Goal: Transaction & Acquisition: Purchase product/service

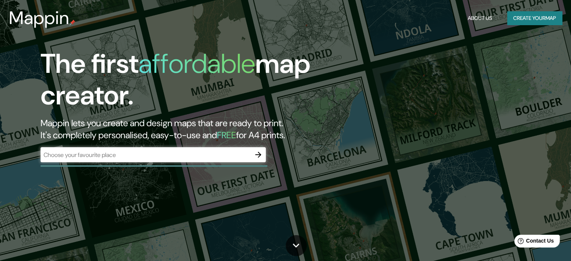
click at [121, 161] on div "​" at bounding box center [153, 154] width 225 height 15
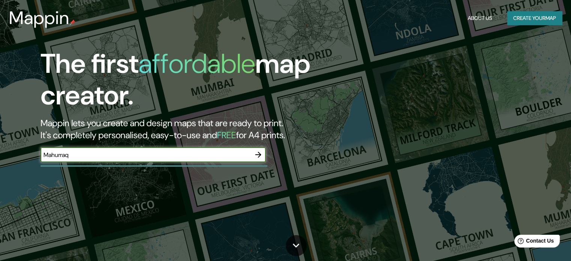
click at [57, 156] on input "Mahurraq" at bounding box center [146, 155] width 210 height 9
click at [50, 154] on input "Maharraq" at bounding box center [146, 155] width 210 height 9
type input "Muharraq"
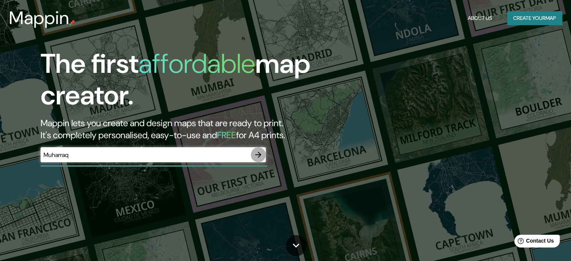
click at [260, 155] on icon "button" at bounding box center [258, 155] width 6 height 6
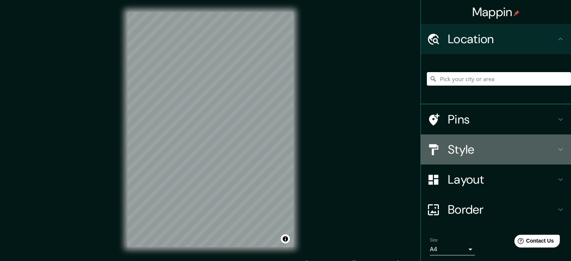
click at [463, 146] on h4 "Style" at bounding box center [502, 149] width 108 height 15
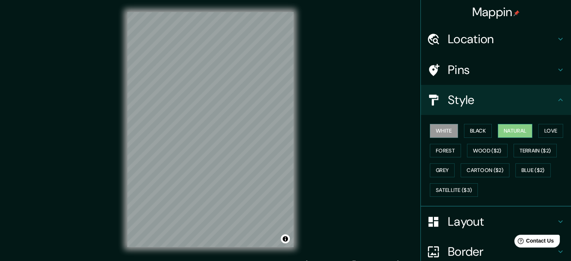
click at [517, 128] on button "Natural" at bounding box center [515, 131] width 35 height 14
click at [444, 148] on button "Forest" at bounding box center [445, 151] width 31 height 14
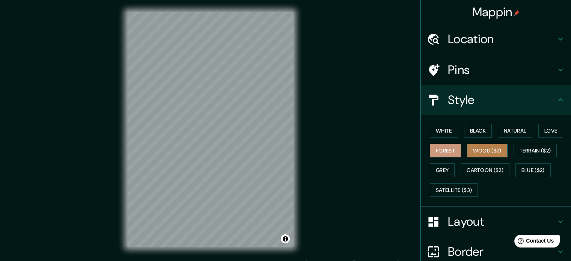
click at [484, 153] on button "Wood ($2)" at bounding box center [487, 151] width 41 height 14
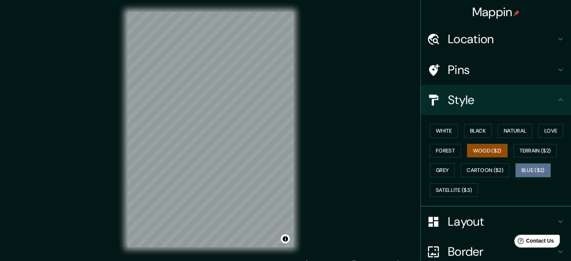
click at [527, 171] on button "Blue ($2)" at bounding box center [533, 170] width 35 height 14
click at [488, 152] on button "Wood ($2)" at bounding box center [487, 151] width 41 height 14
click at [441, 131] on button "White" at bounding box center [444, 131] width 28 height 14
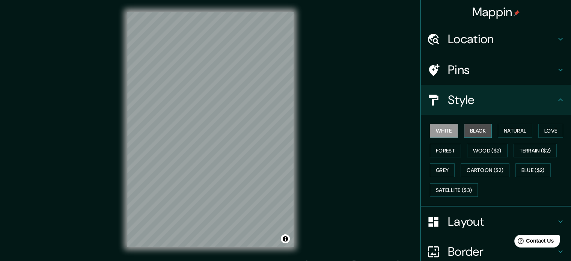
click at [464, 129] on button "Black" at bounding box center [478, 131] width 28 height 14
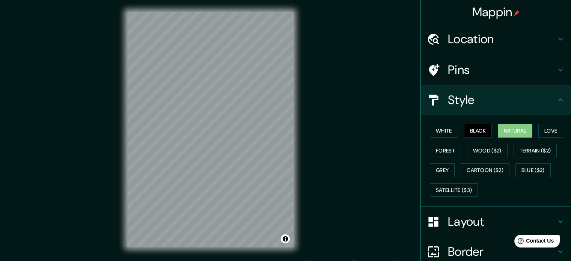
click at [522, 133] on button "Natural" at bounding box center [515, 131] width 35 height 14
click at [557, 130] on button "Love" at bounding box center [551, 131] width 25 height 14
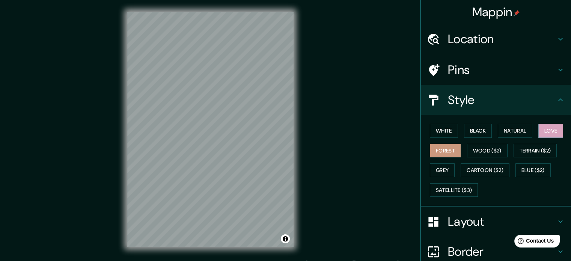
click at [430, 151] on button "Forest" at bounding box center [445, 151] width 31 height 14
click at [485, 150] on button "Wood ($2)" at bounding box center [487, 151] width 41 height 14
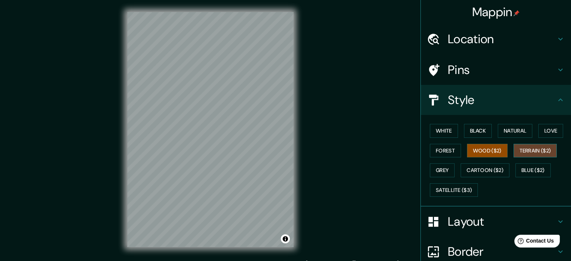
click at [535, 146] on button "Terrain ($2)" at bounding box center [536, 151] width 44 height 14
click at [446, 166] on button "Grey" at bounding box center [442, 170] width 25 height 14
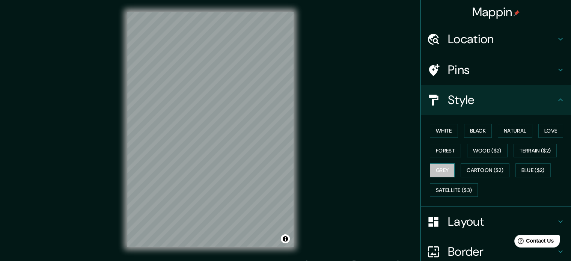
click at [439, 165] on button "Grey" at bounding box center [442, 170] width 25 height 14
click at [490, 168] on button "Cartoon ($2)" at bounding box center [485, 170] width 49 height 14
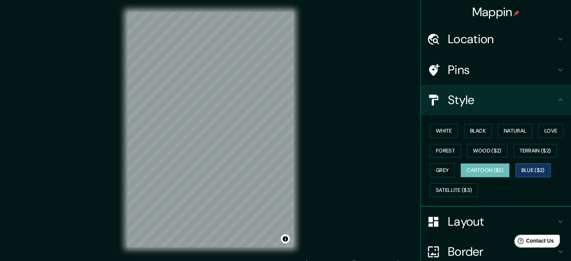
click at [524, 170] on button "Blue ($2)" at bounding box center [533, 170] width 35 height 14
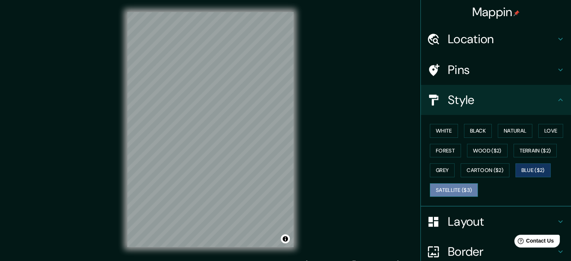
click at [446, 187] on button "Satellite ($3)" at bounding box center [454, 190] width 48 height 14
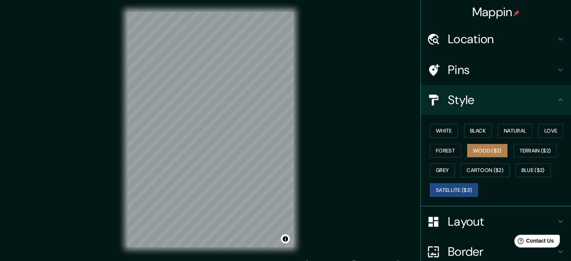
click at [494, 147] on button "Wood ($2)" at bounding box center [487, 151] width 41 height 14
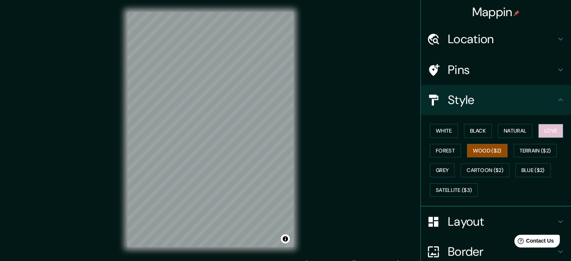
click at [545, 127] on button "Love" at bounding box center [551, 131] width 25 height 14
click at [430, 167] on button "Grey" at bounding box center [442, 170] width 25 height 14
click at [495, 151] on button "Wood ($2)" at bounding box center [487, 151] width 41 height 14
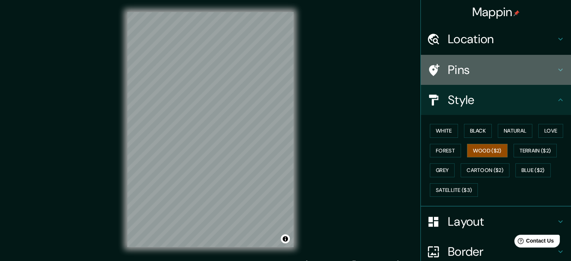
click at [484, 68] on h4 "Pins" at bounding box center [502, 69] width 108 height 15
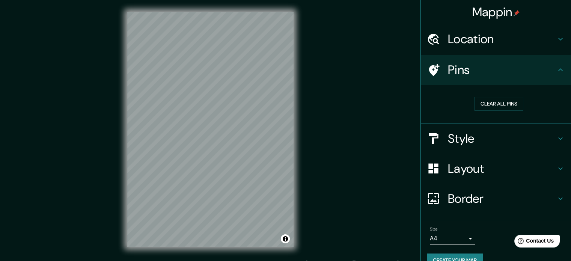
click at [488, 77] on h4 "Pins" at bounding box center [502, 69] width 108 height 15
click at [499, 101] on button "Clear all pins" at bounding box center [499, 104] width 49 height 14
click at [477, 97] on button "Clear all pins" at bounding box center [499, 104] width 49 height 14
click at [485, 100] on button "Clear all pins" at bounding box center [499, 104] width 49 height 14
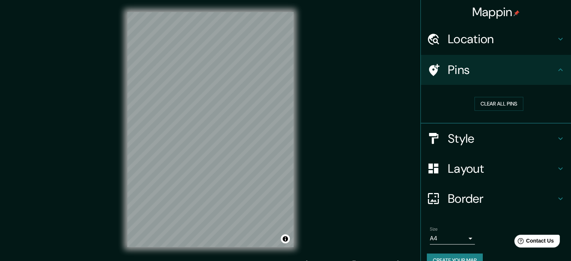
click at [478, 45] on h4 "Location" at bounding box center [502, 39] width 108 height 15
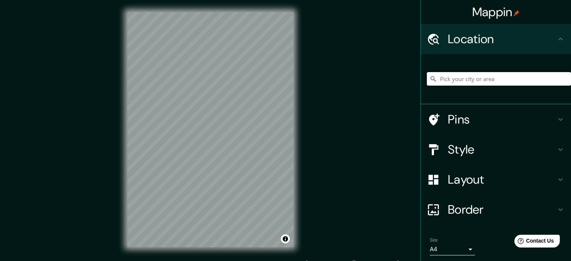
click at [488, 114] on h4 "Pins" at bounding box center [502, 119] width 108 height 15
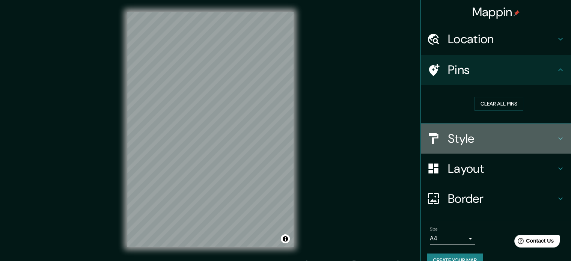
click at [485, 136] on h4 "Style" at bounding box center [502, 138] width 108 height 15
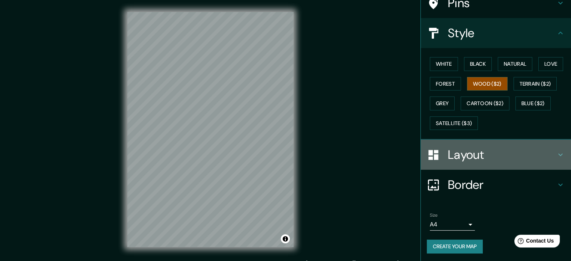
click at [463, 147] on h4 "Layout" at bounding box center [502, 154] width 108 height 15
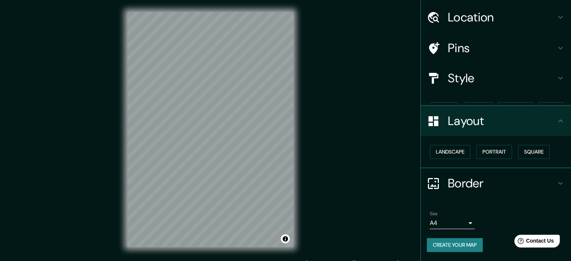
scroll to position [8, 0]
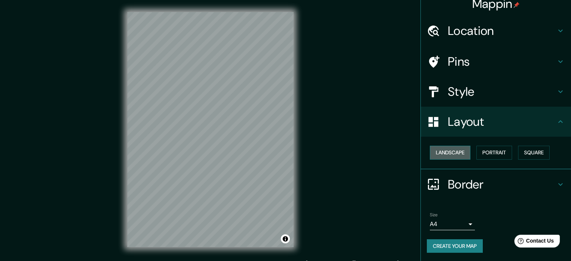
click at [462, 148] on button "Landscape" at bounding box center [450, 153] width 41 height 14
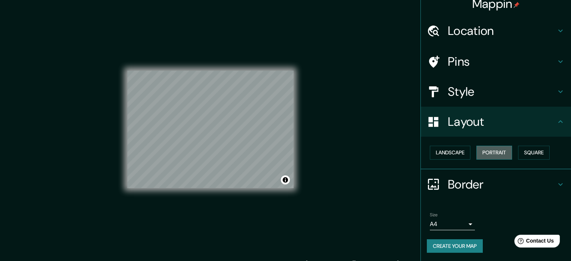
click at [493, 147] on button "Portrait" at bounding box center [495, 153] width 36 height 14
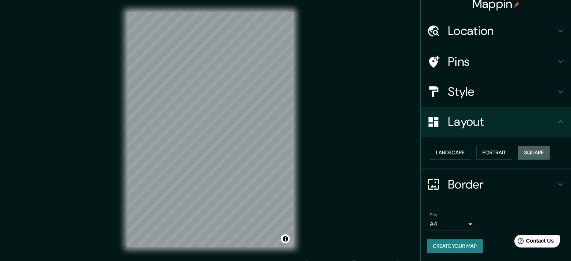
click at [536, 152] on button "Square" at bounding box center [534, 153] width 32 height 14
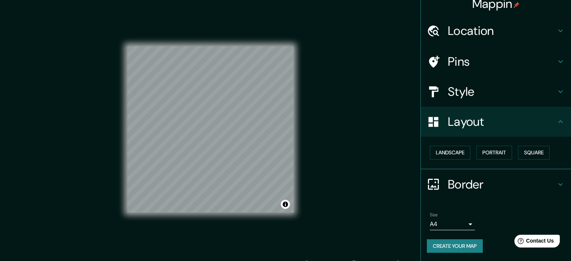
click at [471, 100] on div "Style" at bounding box center [496, 92] width 150 height 30
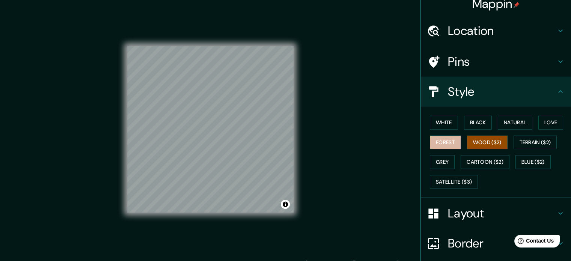
click at [448, 140] on button "Forest" at bounding box center [445, 143] width 31 height 14
click at [450, 158] on div "White Black Natural Love Forest Wood ($2) Terrain ($2) Grey Cartoon ($2) Blue (…" at bounding box center [499, 152] width 144 height 79
click at [443, 162] on button "Grey" at bounding box center [442, 162] width 25 height 14
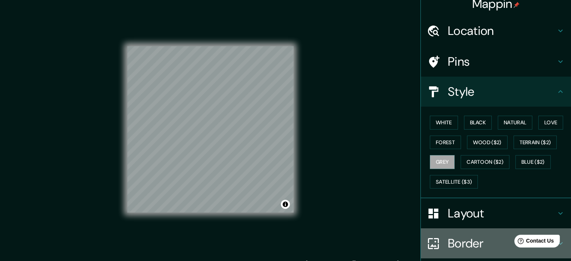
click at [472, 239] on h4 "Border" at bounding box center [502, 243] width 108 height 15
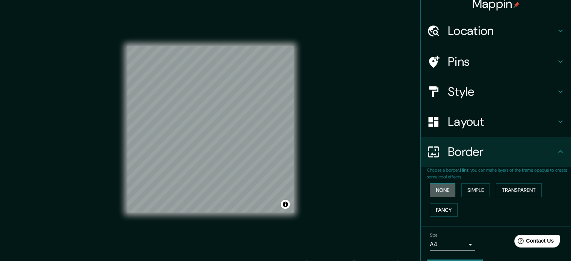
click at [434, 193] on button "None" at bounding box center [443, 190] width 26 height 14
click at [434, 192] on button "None" at bounding box center [443, 190] width 26 height 14
click at [462, 188] on button "Simple" at bounding box center [476, 190] width 29 height 14
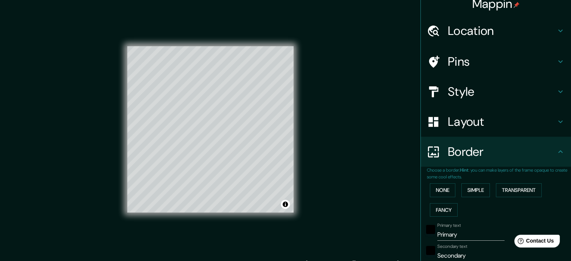
click at [503, 183] on div "None Simple Transparent Fancy" at bounding box center [499, 199] width 144 height 39
click at [473, 193] on button "Simple" at bounding box center [476, 190] width 29 height 14
type input "177"
type input "35"
click at [433, 195] on button "None" at bounding box center [443, 190] width 26 height 14
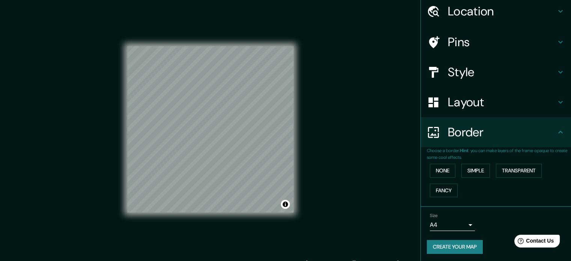
scroll to position [29, 0]
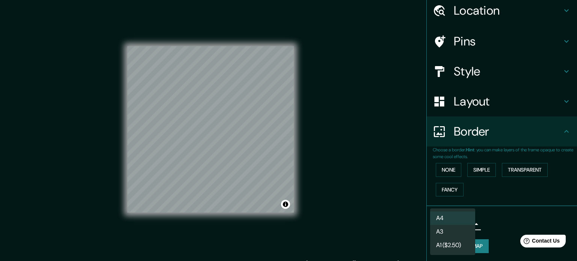
click at [462, 218] on body "Mappin Location Pins Style Layout Border Choose a border. Hint : you can make l…" at bounding box center [288, 130] width 577 height 261
click at [394, 203] on div at bounding box center [288, 130] width 577 height 261
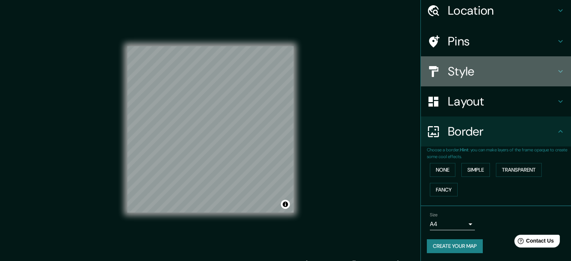
click at [455, 80] on div "Style" at bounding box center [496, 71] width 150 height 30
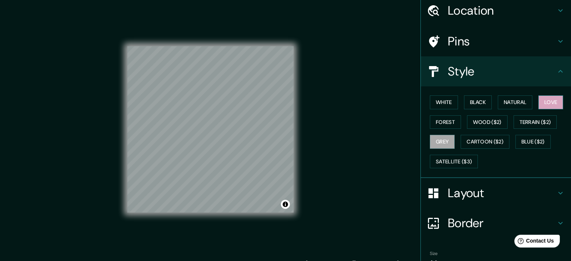
click at [541, 97] on button "Love" at bounding box center [551, 102] width 25 height 14
click at [449, 122] on button "Forest" at bounding box center [445, 122] width 31 height 14
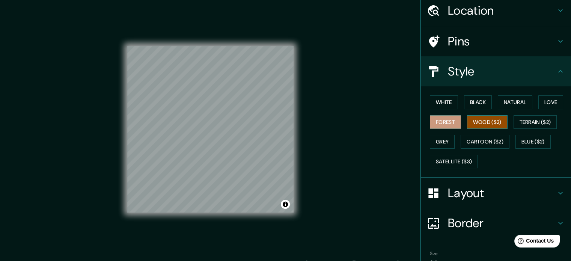
click at [487, 120] on button "Wood ($2)" at bounding box center [487, 122] width 41 height 14
click at [448, 168] on div "White Black Natural Love Forest Wood ($2) Terrain ($2) Grey Cartoon ($2) Blue (…" at bounding box center [499, 131] width 144 height 79
click at [442, 159] on button "Satellite ($3)" at bounding box center [454, 162] width 48 height 14
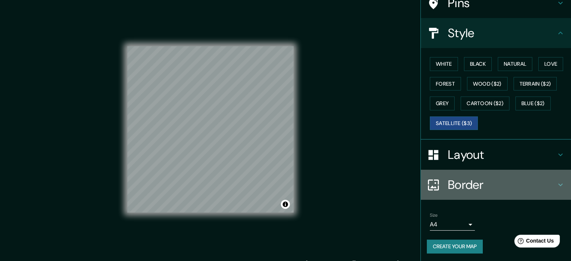
click at [459, 186] on h4 "Border" at bounding box center [502, 184] width 108 height 15
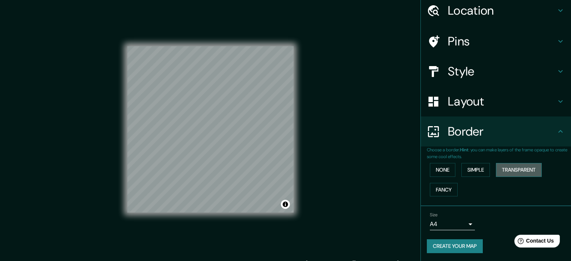
click at [512, 167] on button "Transparent" at bounding box center [519, 170] width 46 height 14
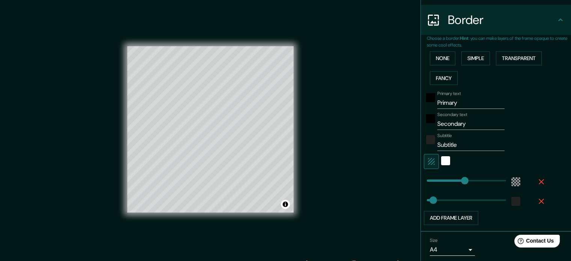
scroll to position [165, 0]
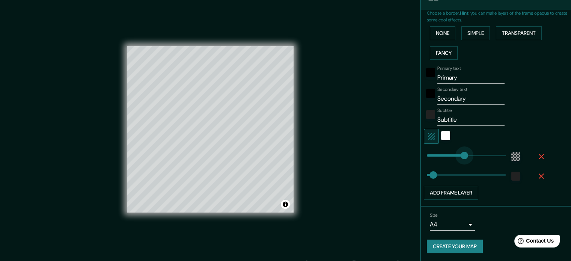
type input "186"
drag, startPoint x: 459, startPoint y: 157, endPoint x: 443, endPoint y: 174, distance: 23.1
type input "0"
drag, startPoint x: 430, startPoint y: 174, endPoint x: 414, endPoint y: 175, distance: 16.2
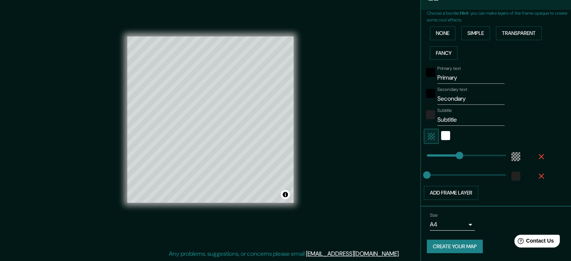
drag, startPoint x: 353, startPoint y: 118, endPoint x: 373, endPoint y: 124, distance: 19.9
click at [355, 118] on div "Mappin Location Pins Style Layout Border Choose a border. Hint : you can make l…" at bounding box center [285, 125] width 571 height 271
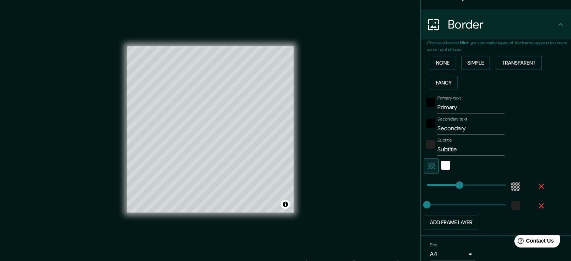
scroll to position [128, 0]
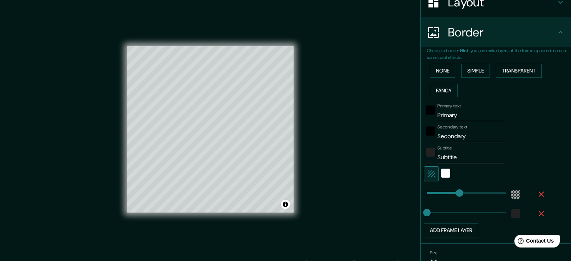
click at [338, 78] on div "Mappin Location Pins Style Layout Border Choose a border. Hint : you can make l…" at bounding box center [285, 135] width 571 height 271
